Goal: Information Seeking & Learning: Learn about a topic

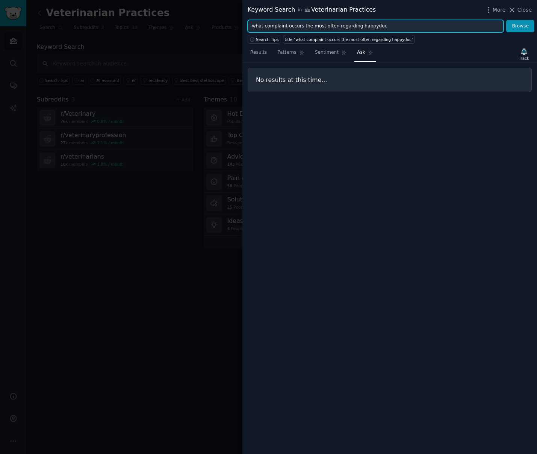
click at [308, 27] on input "what complaint occurs the most often regarding happydoc" at bounding box center [376, 26] width 256 height 13
click at [290, 52] on span "Patterns" at bounding box center [286, 52] width 19 height 7
click at [294, 25] on input "what complaint occurs the most often regarding happydoc" at bounding box center [376, 26] width 256 height 13
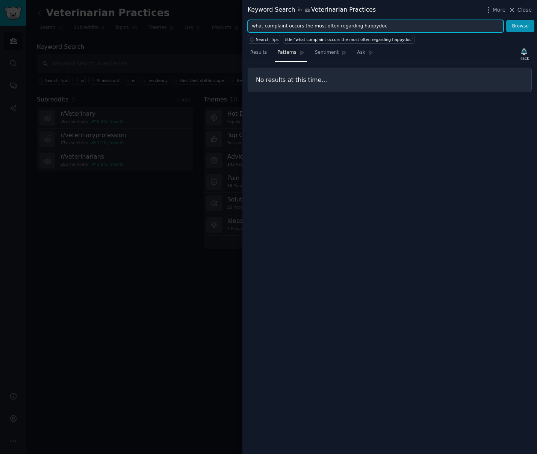
click at [265, 23] on input "what complaint occurs the most often regarding happydoc" at bounding box center [376, 26] width 256 height 13
click at [506, 20] on button "Browse" at bounding box center [520, 26] width 28 height 13
click at [271, 26] on input "AI veterinary tools" at bounding box center [376, 26] width 256 height 13
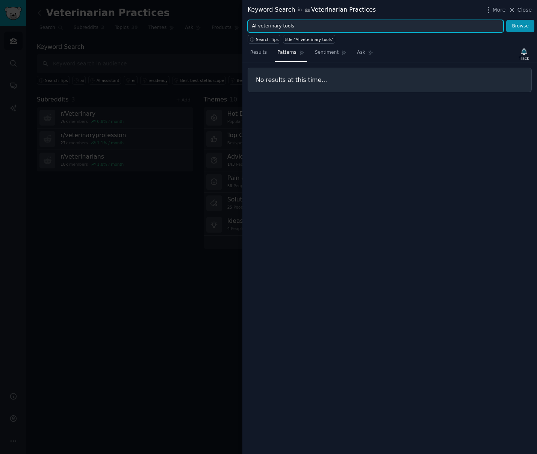
click at [271, 26] on input "AI veterinary tools" at bounding box center [376, 26] width 256 height 13
click at [506, 20] on button "Browse" at bounding box center [520, 26] width 28 height 13
click at [272, 26] on input "veterinary AI software" at bounding box center [376, 26] width 256 height 13
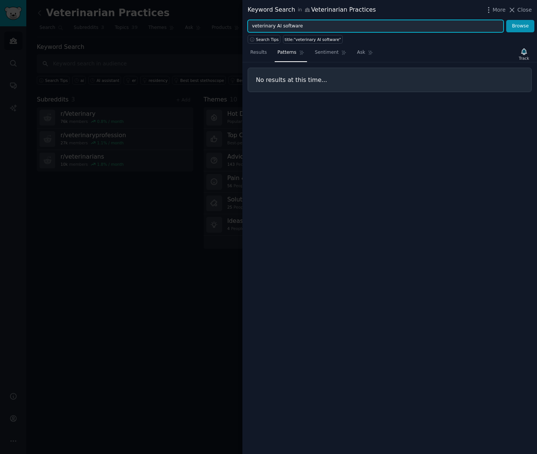
click at [272, 26] on input "veterinary AI software" at bounding box center [376, 26] width 256 height 13
click at [506, 20] on button "Browse" at bounding box center [520, 26] width 28 height 13
click at [273, 26] on input "AI for vets" at bounding box center [376, 26] width 256 height 13
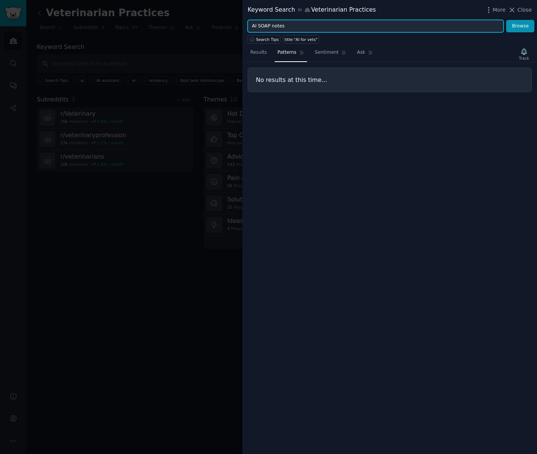
click at [506, 20] on button "Browse" at bounding box center [520, 26] width 28 height 13
click at [273, 28] on input "AI SOAP notes" at bounding box center [376, 26] width 256 height 13
click at [506, 20] on button "Browse" at bounding box center [520, 26] width 28 height 13
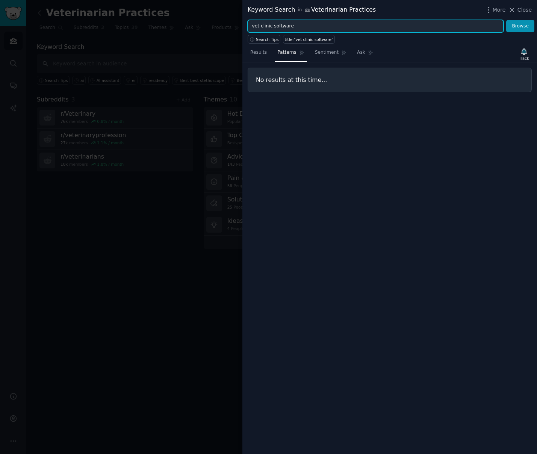
click at [273, 28] on input "vet clinic software" at bounding box center [376, 26] width 256 height 13
click at [272, 29] on input "vet clinic software" at bounding box center [376, 26] width 256 height 13
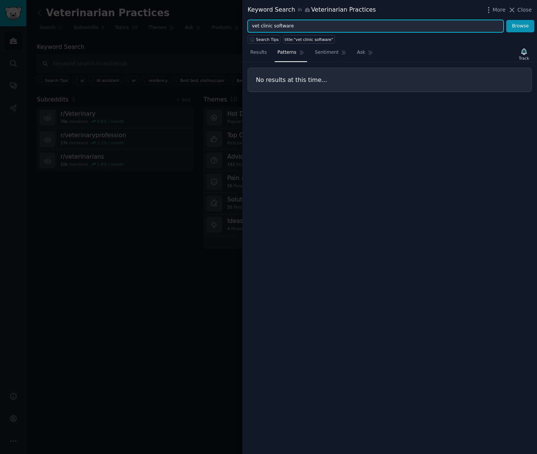
click at [272, 29] on input "vet clinic software" at bounding box center [376, 26] width 256 height 13
click at [261, 27] on input """ at bounding box center [376, 26] width 256 height 13
paste input "“AI SOAP notes” + “veterinary clinic”"
click at [521, 27] on button "Browse" at bounding box center [520, 26] width 28 height 13
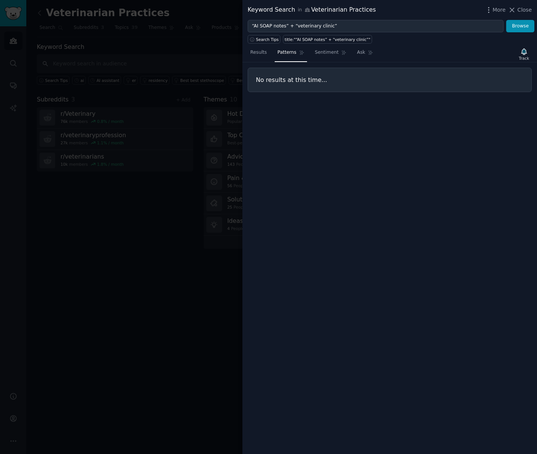
click at [279, 23] on input "“AI SOAP notes” + “veterinary clinic”" at bounding box center [376, 26] width 256 height 13
paste input "vet clinic software” + “automation"
type input "“vet clinic software” + “automation”"
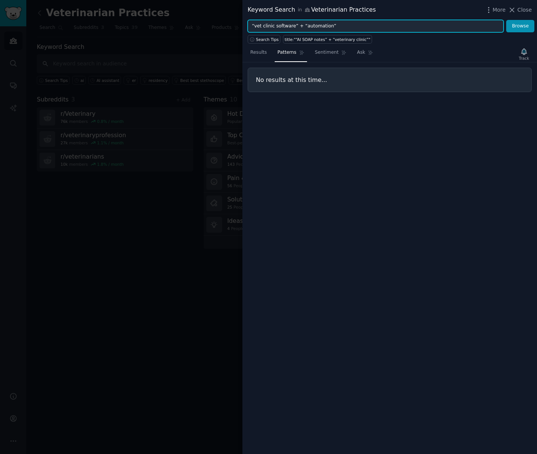
click at [506, 20] on button "Browse" at bounding box center [520, 26] width 28 height 13
